Goal: Information Seeking & Learning: Find specific fact

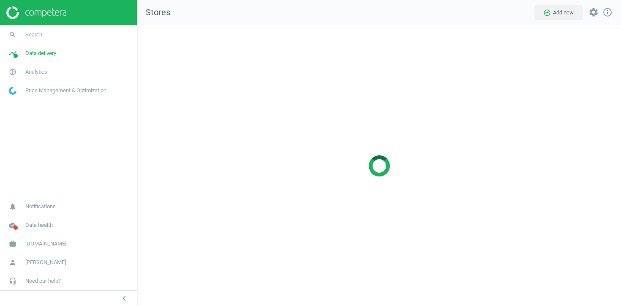
scroll to position [281, 484]
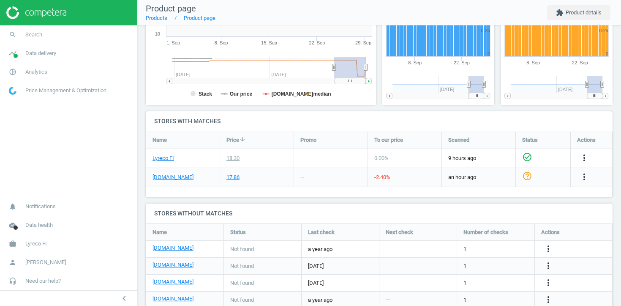
scroll to position [206, 0]
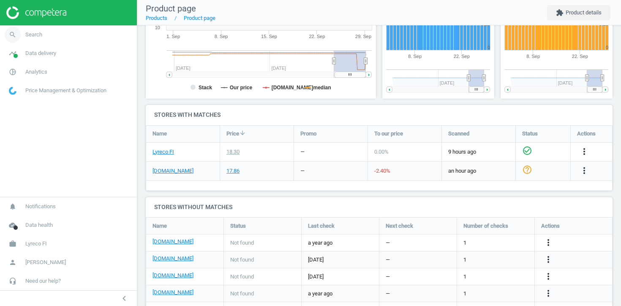
click at [50, 32] on link "search Search" at bounding box center [68, 34] width 137 height 19
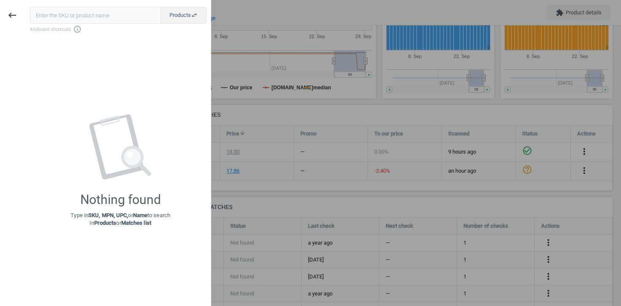
click at [78, 13] on input "text" at bounding box center [95, 15] width 131 height 17
type input "7808202"
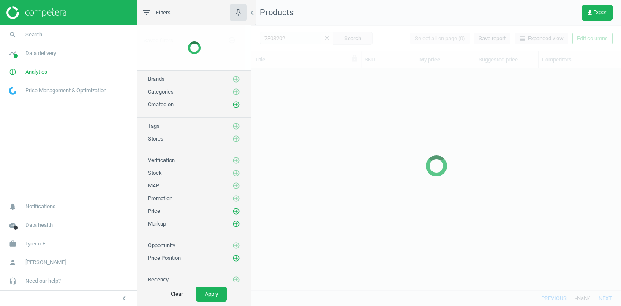
scroll to position [222, 370]
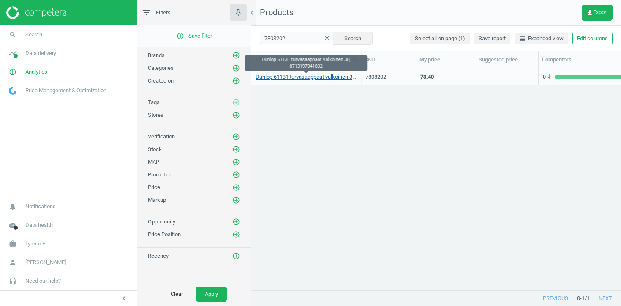
click at [282, 75] on link "Dunlop 61131 turvasaappaat valkoinen 38, 8713197041832" at bounding box center [306, 77] width 101 height 8
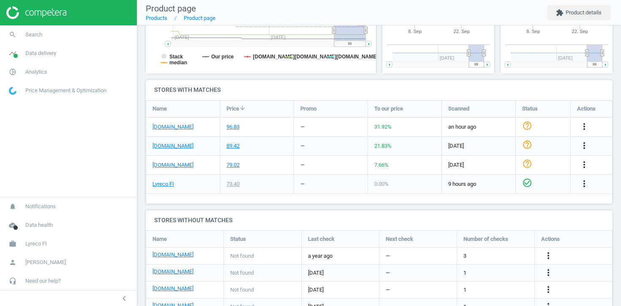
scroll to position [184, 0]
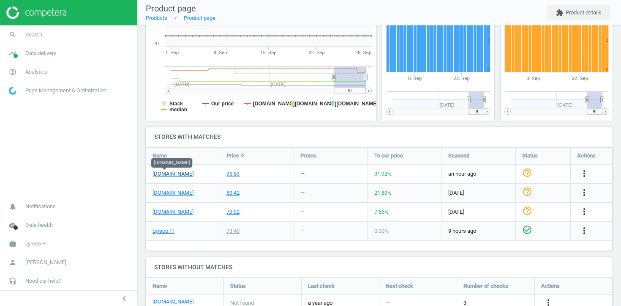
click at [170, 172] on link "pamark.fi" at bounding box center [173, 174] width 41 height 8
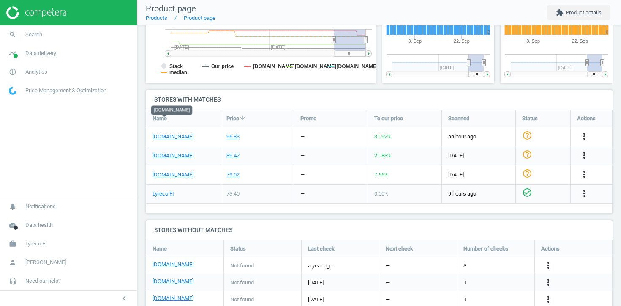
scroll to position [237, 0]
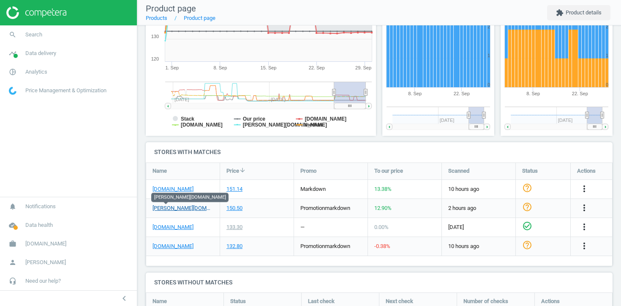
click at [167, 208] on link "[PERSON_NAME][DOMAIN_NAME]" at bounding box center [183, 208] width 61 height 8
